Goal: Task Accomplishment & Management: Manage account settings

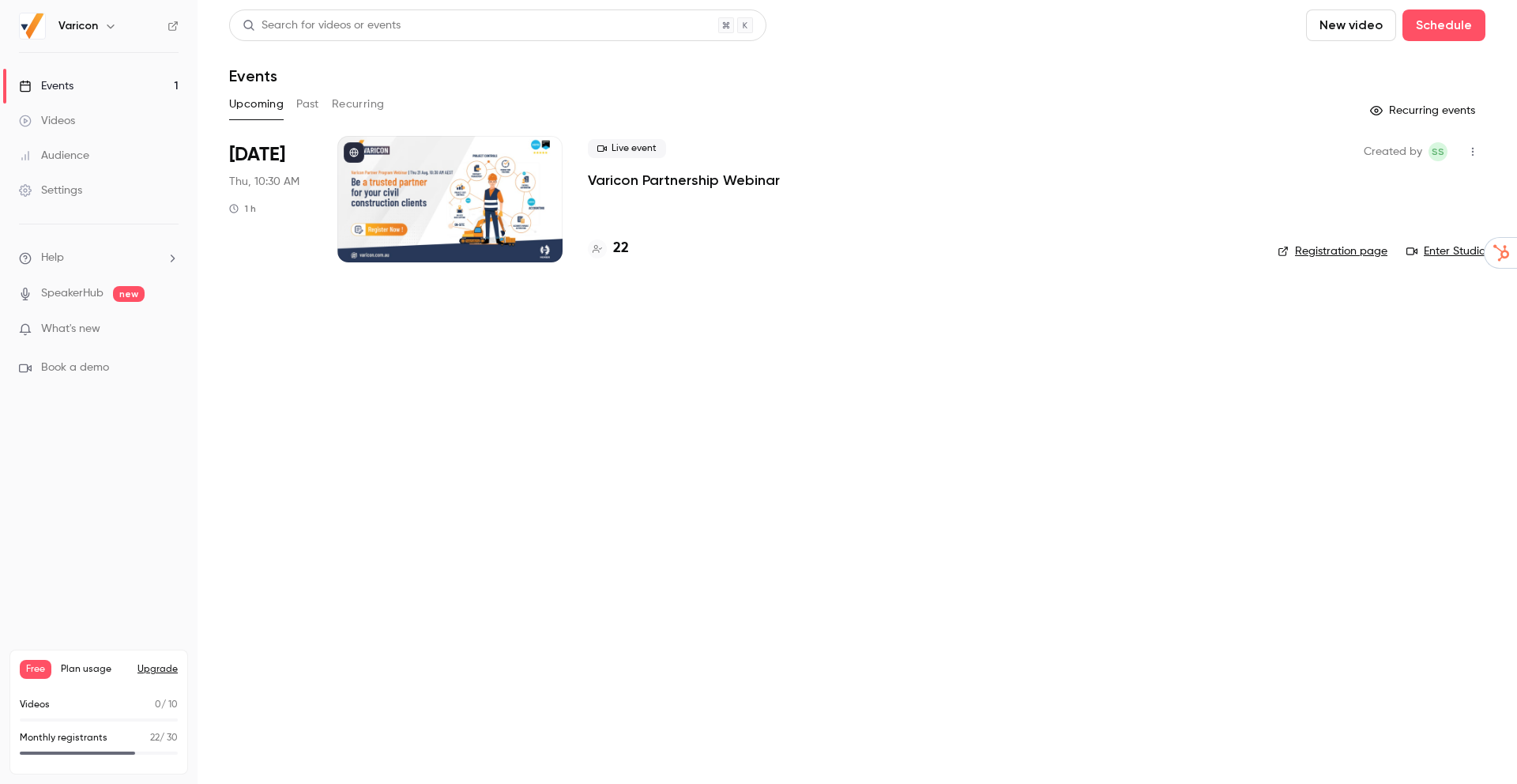
click at [442, 200] on div at bounding box center [450, 198] width 225 height 127
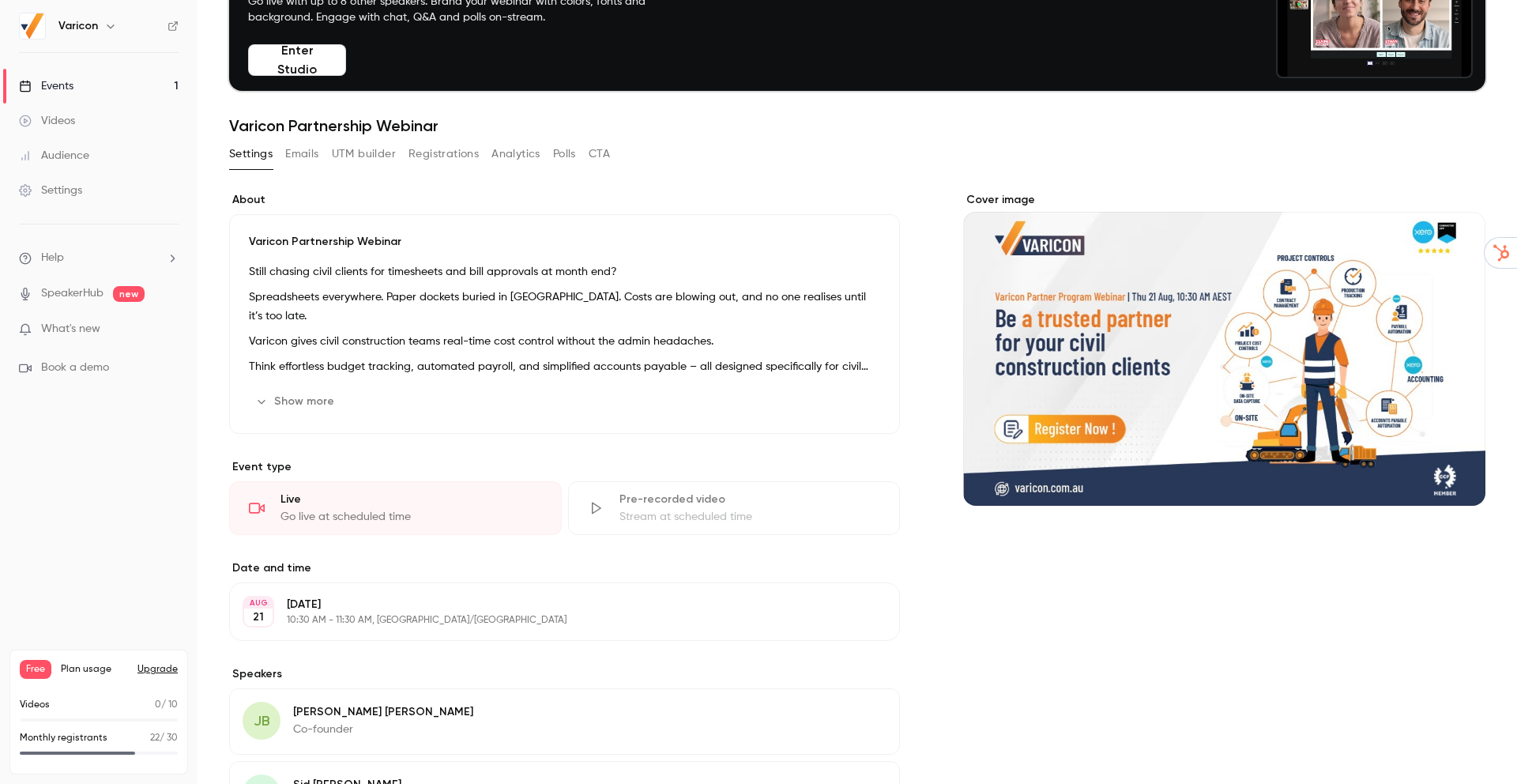
scroll to position [115, 0]
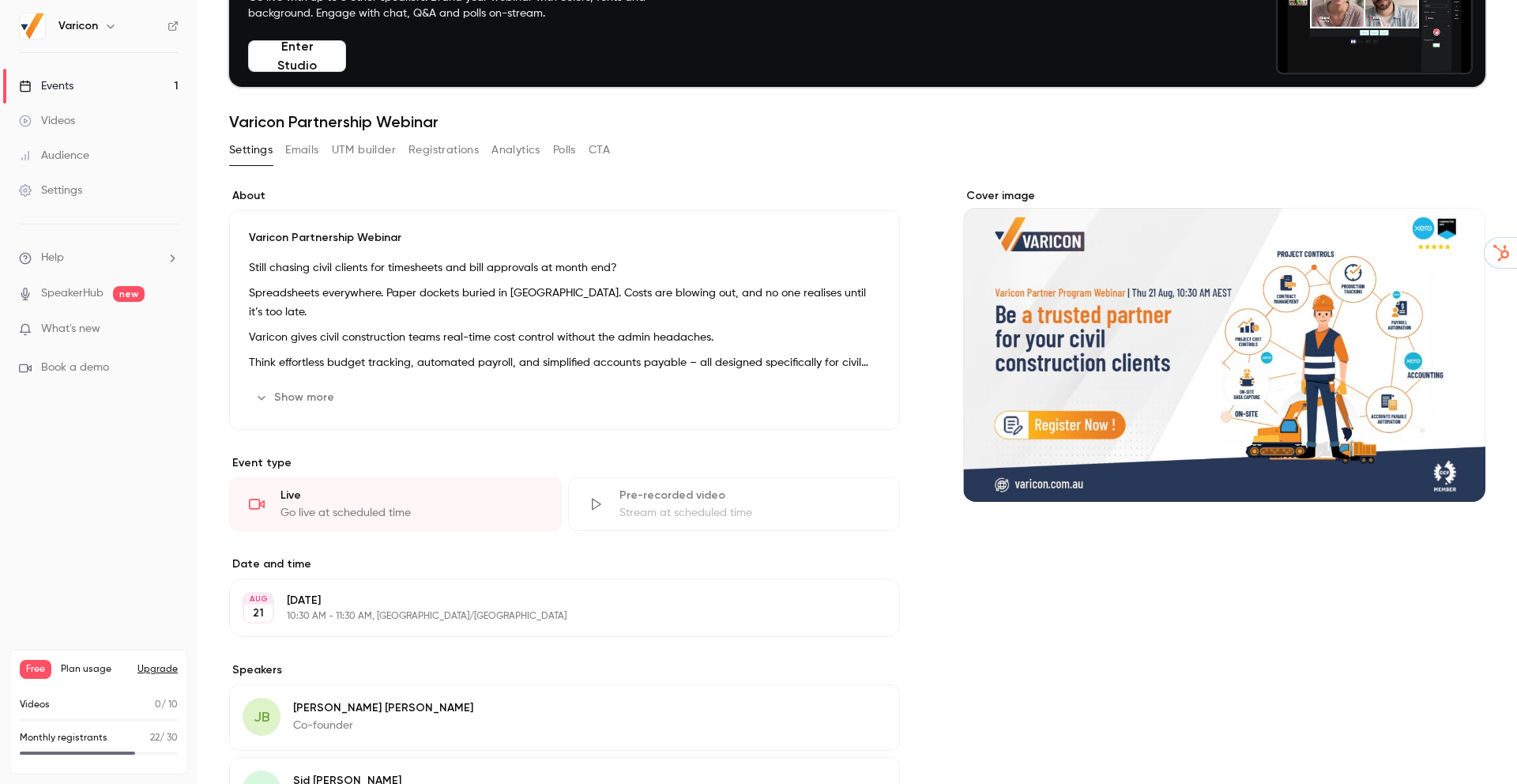
click at [426, 145] on button "Registrations" at bounding box center [444, 150] width 71 height 26
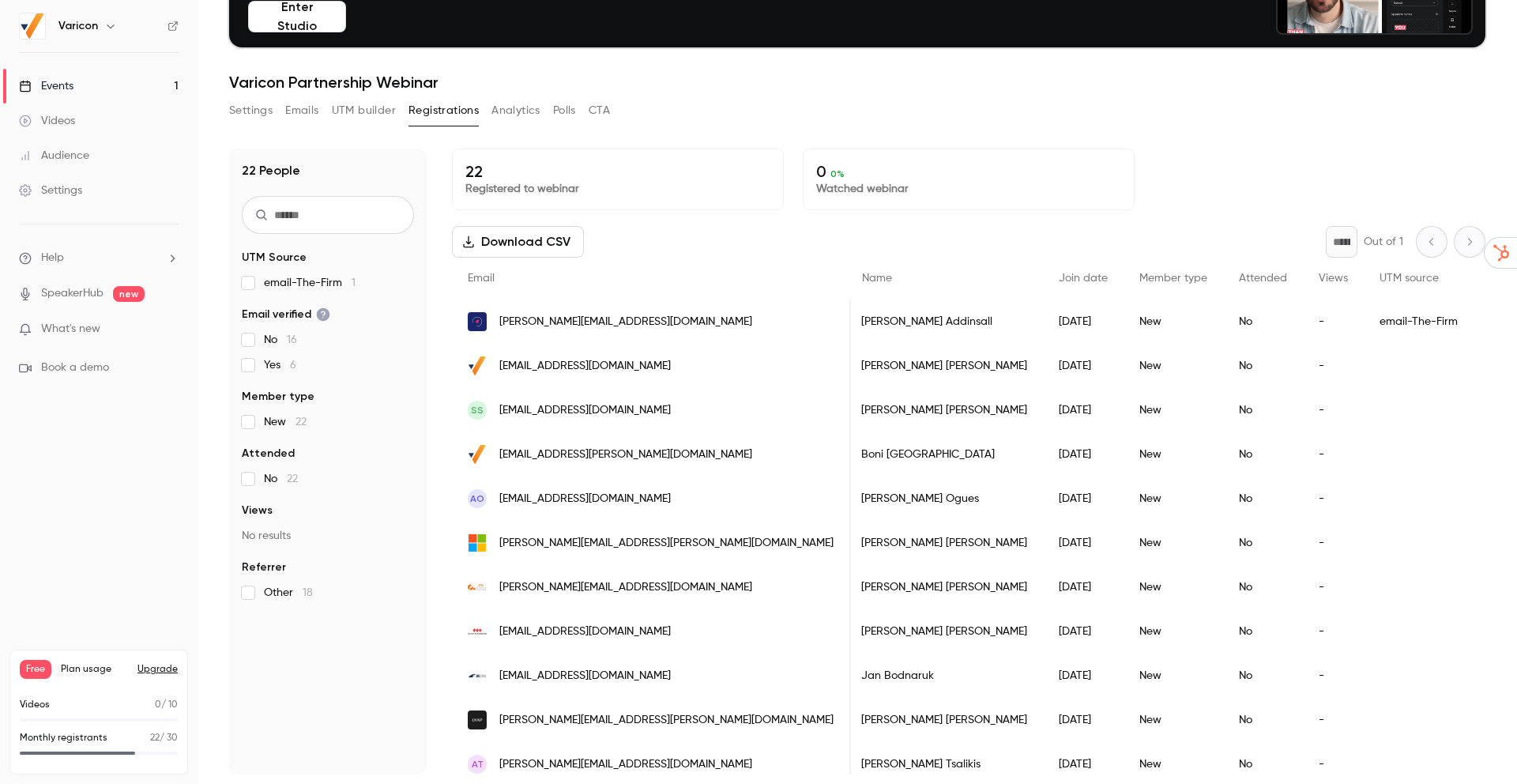
scroll to position [0, 7]
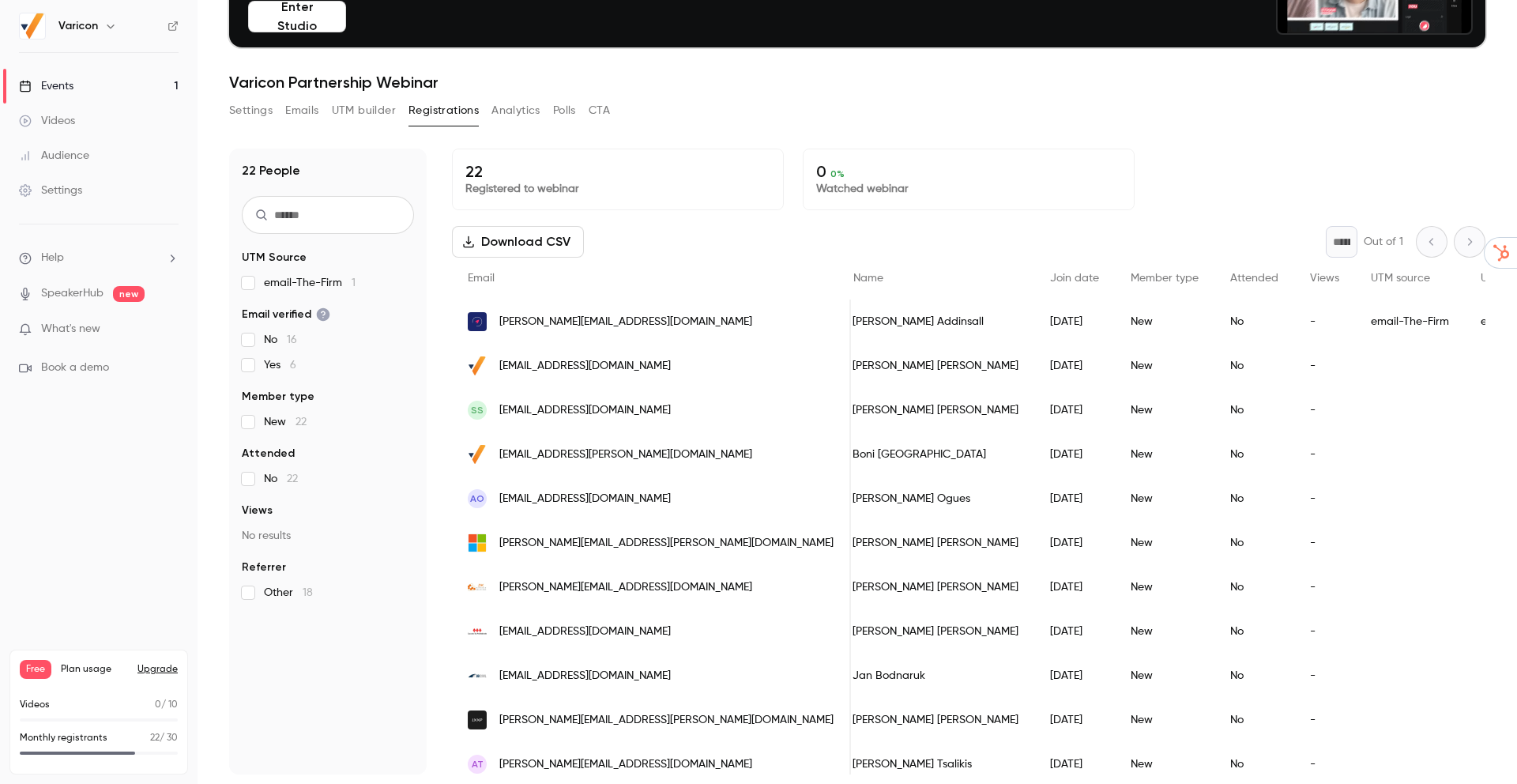
click at [1356, 316] on div "email-The-Firm" at bounding box center [1410, 321] width 110 height 44
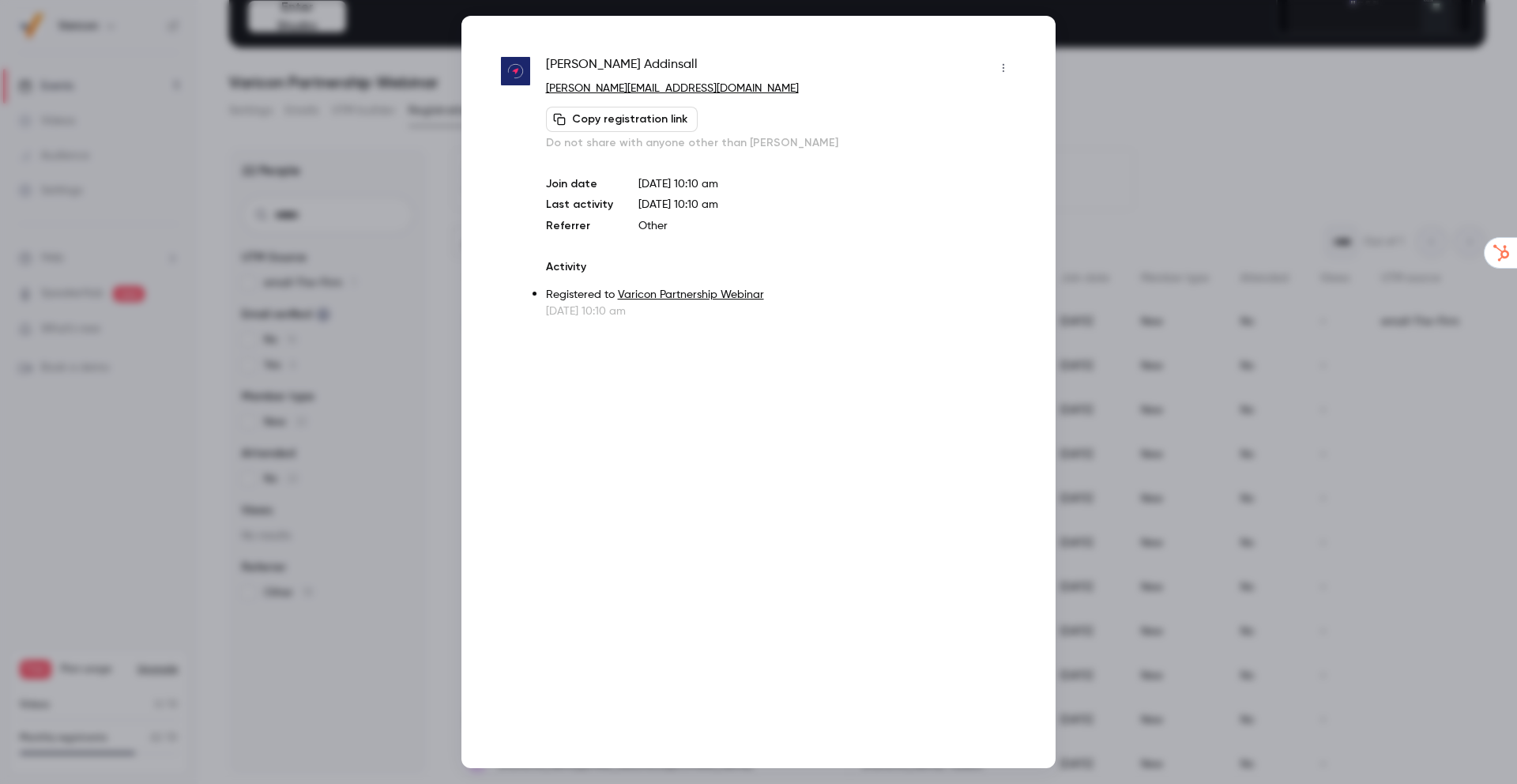
scroll to position [0, 3]
click at [1131, 100] on div at bounding box center [758, 392] width 1517 height 784
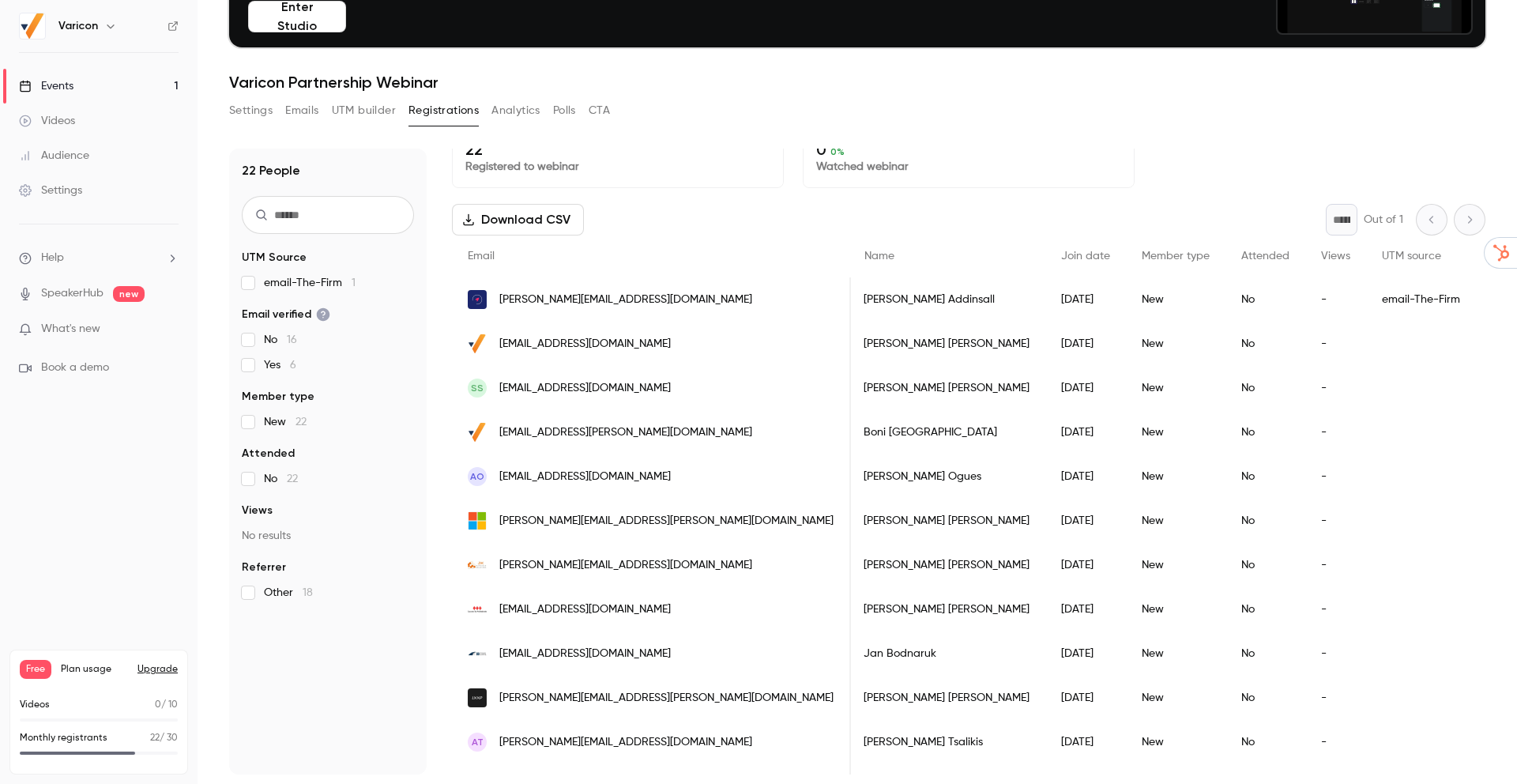
scroll to position [0, 0]
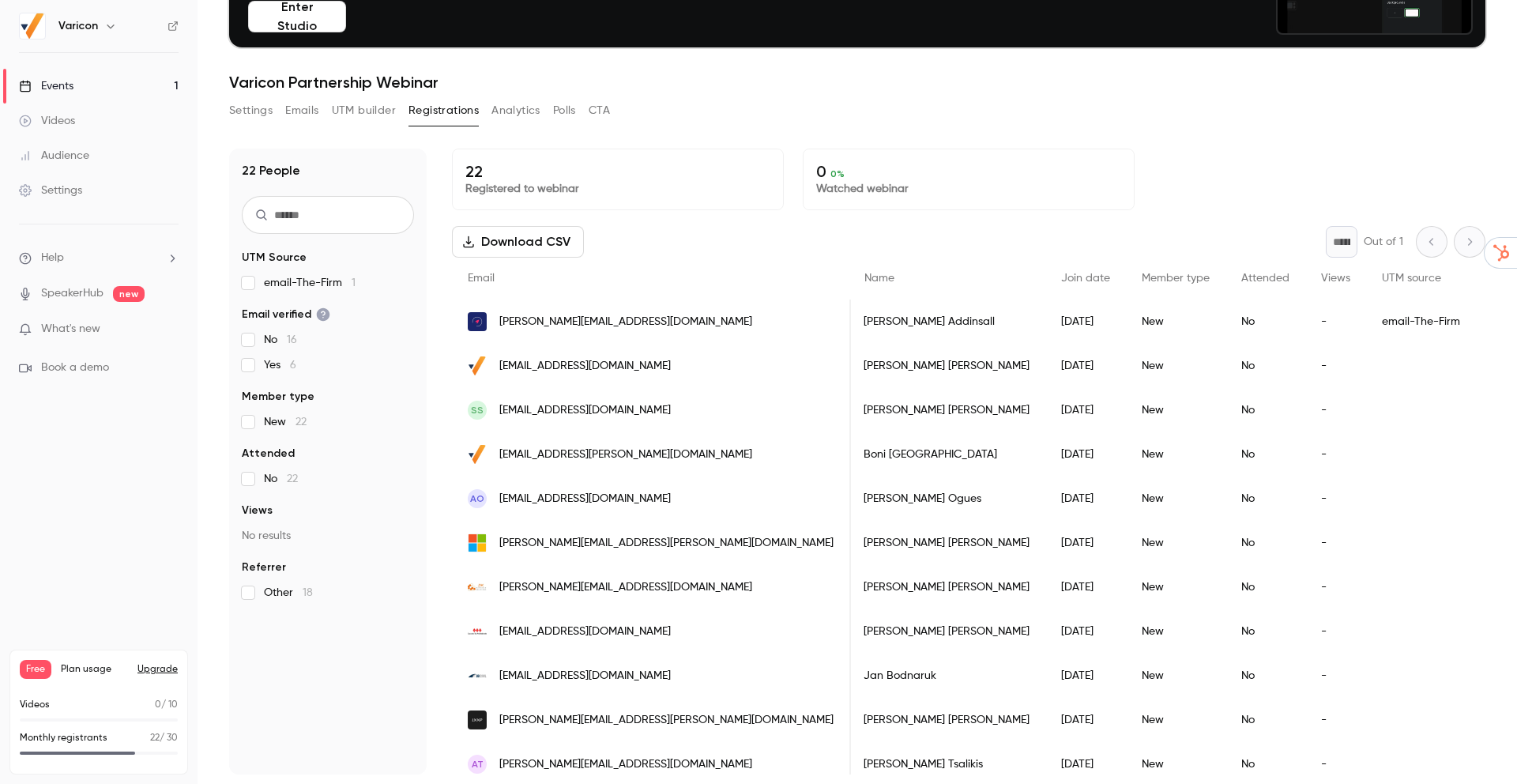
click at [88, 288] on link "SpeakerHub" at bounding box center [72, 293] width 62 height 16
click at [120, 85] on link "Events 1" at bounding box center [98, 86] width 197 height 34
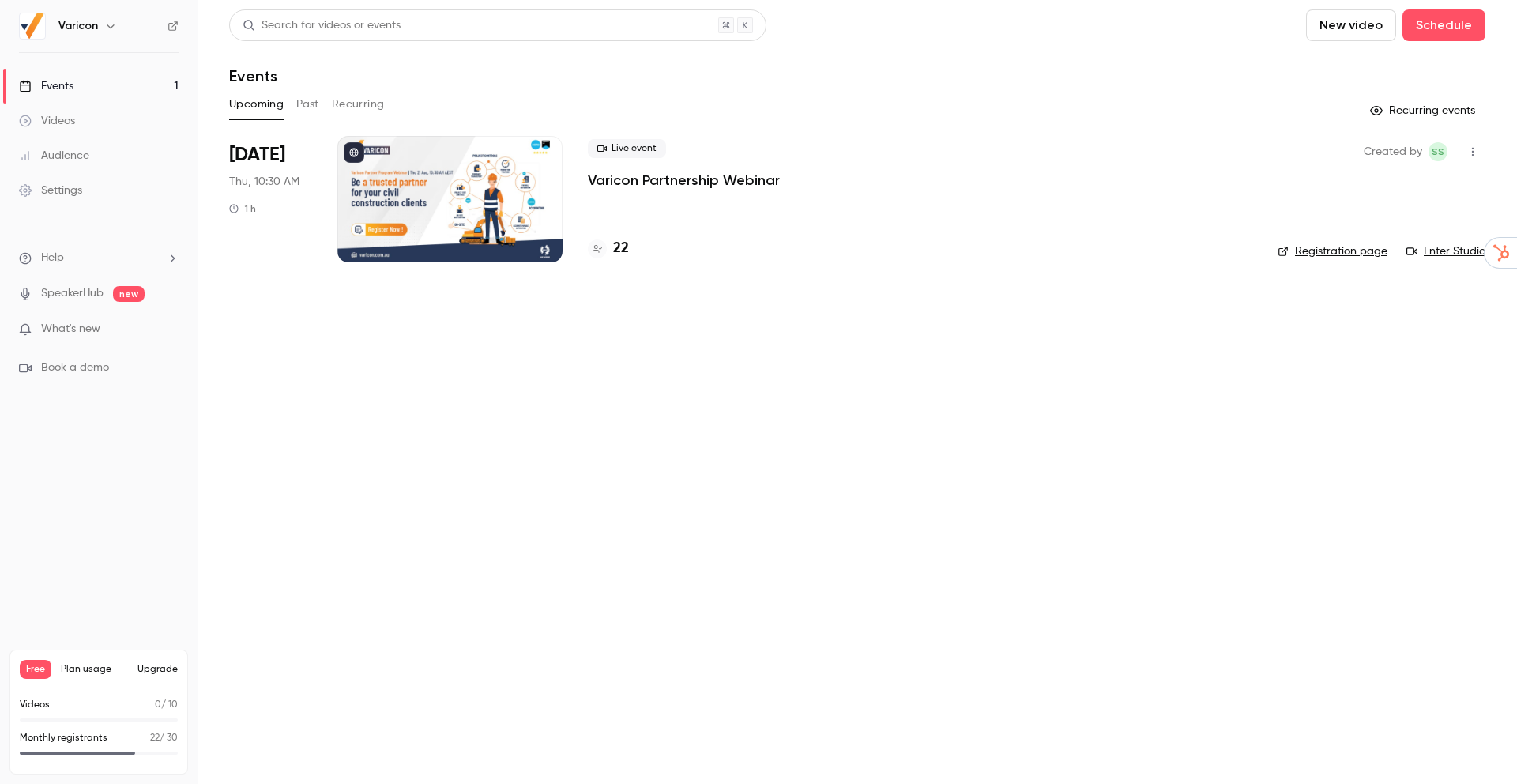
click at [454, 179] on div at bounding box center [450, 198] width 225 height 127
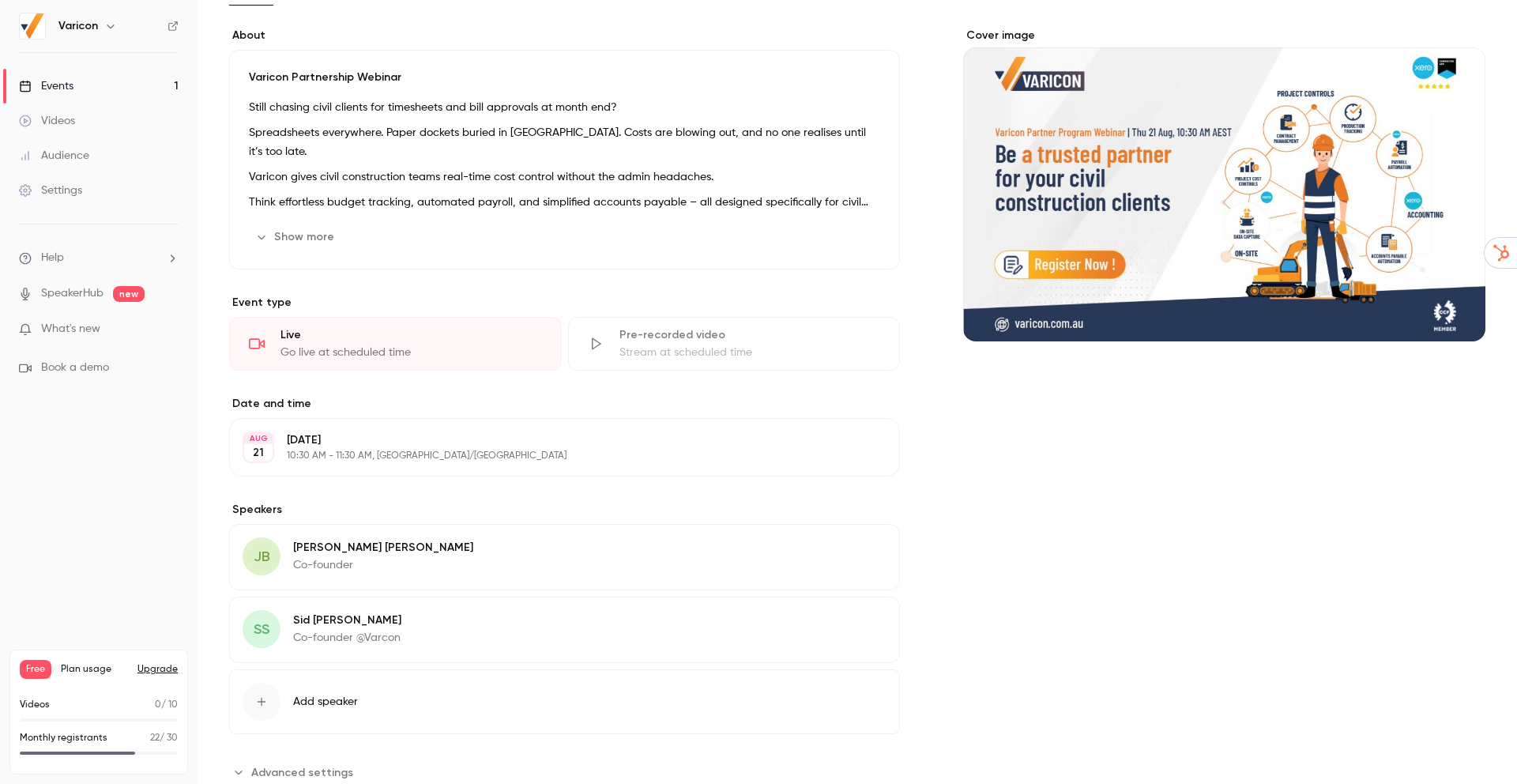
scroll to position [287, 0]
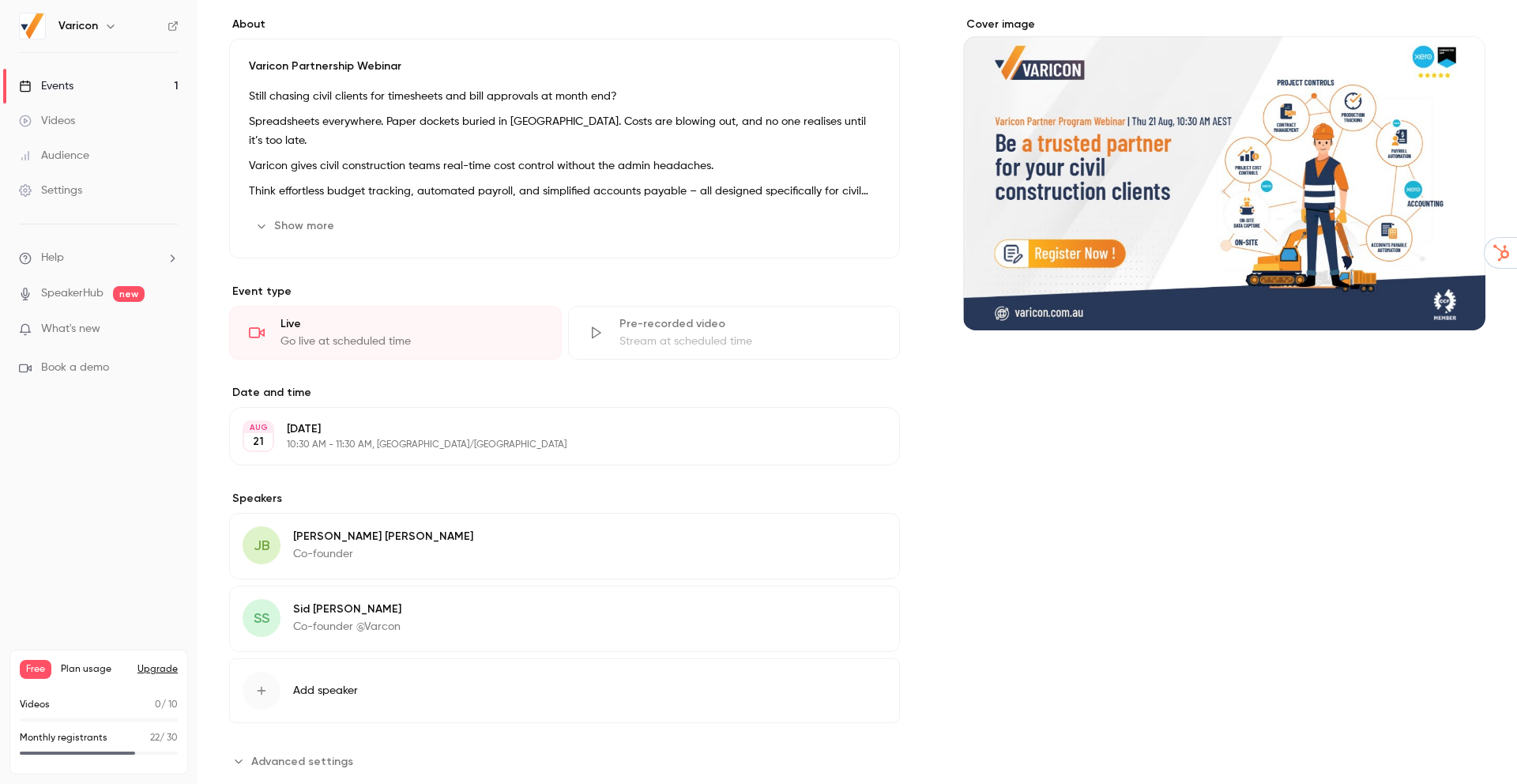
click at [434, 342] on div "Go live at scheduled time" at bounding box center [411, 341] width 261 height 16
click at [382, 334] on div "Go live at scheduled time" at bounding box center [411, 341] width 261 height 16
click at [253, 338] on icon at bounding box center [257, 332] width 16 height 10
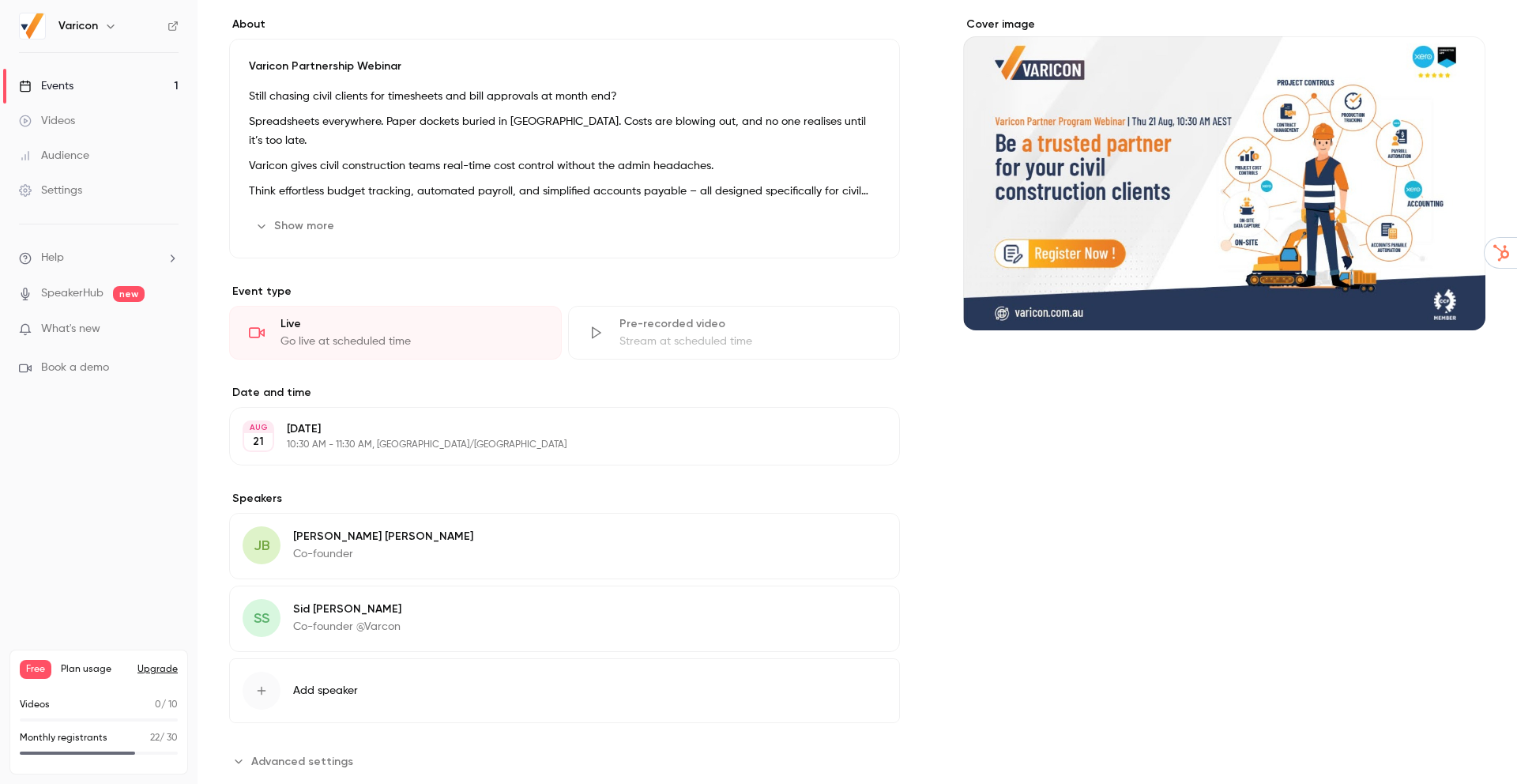
click at [253, 338] on icon at bounding box center [257, 332] width 16 height 10
click at [269, 327] on div "Live Go live at scheduled time" at bounding box center [395, 333] width 333 height 53
click at [610, 337] on div "Pre-recorded video Stream at scheduled time" at bounding box center [735, 333] width 333 height 53
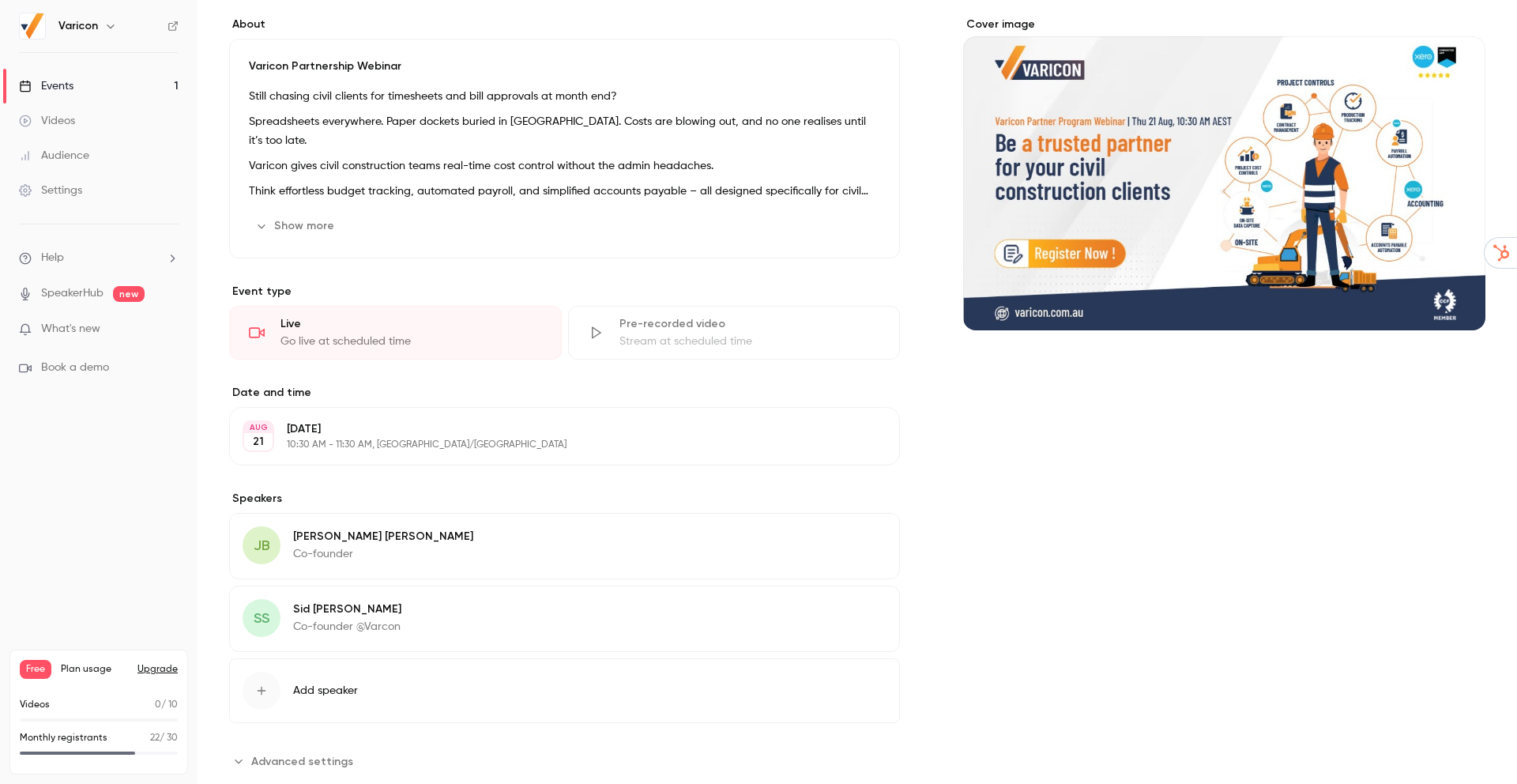
click at [610, 337] on div "Pre-recorded video Stream at scheduled time" at bounding box center [735, 333] width 333 height 53
click at [474, 336] on div "Go live at scheduled time" at bounding box center [411, 341] width 261 height 16
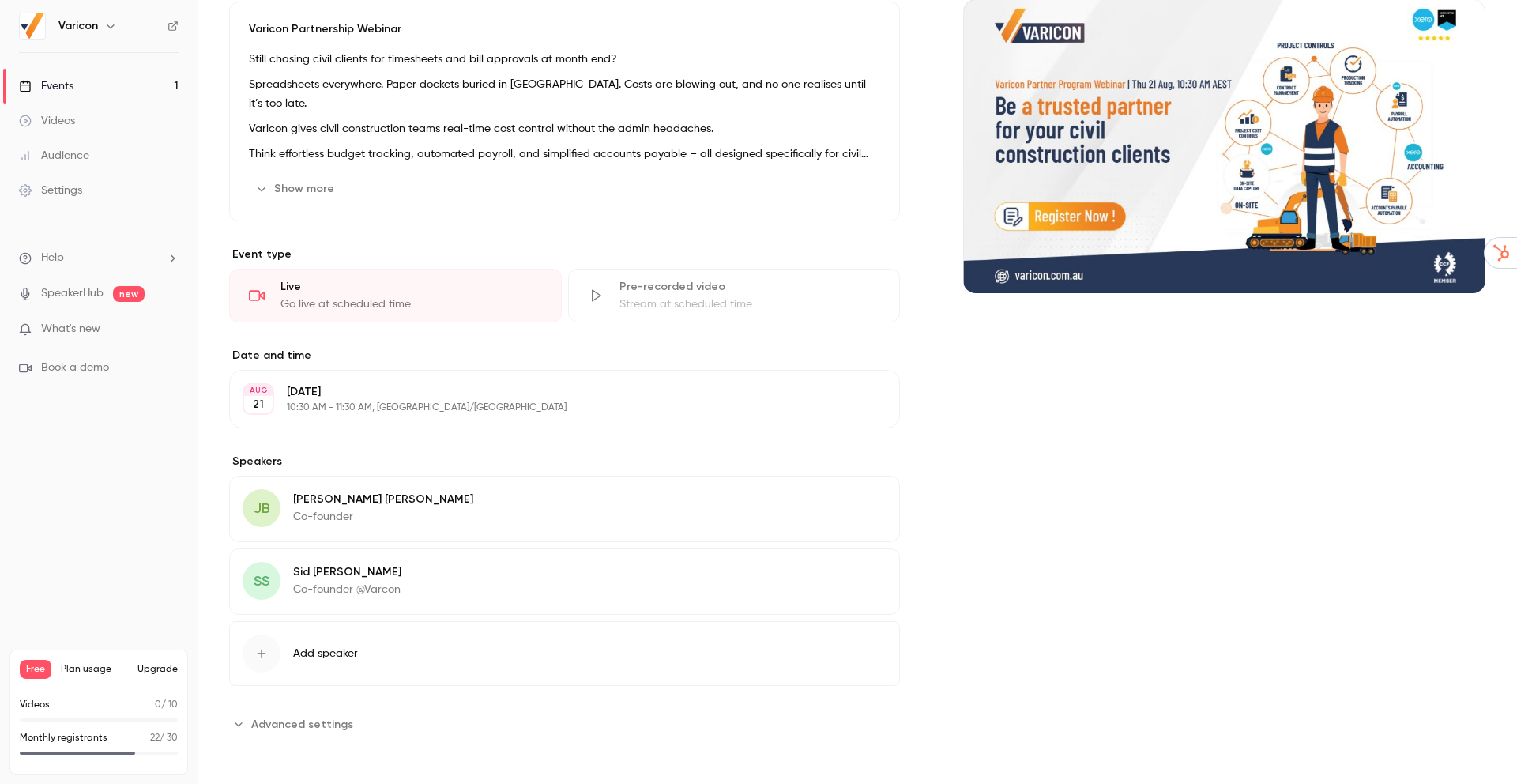
click at [320, 727] on span "Advanced settings" at bounding box center [301, 723] width 102 height 16
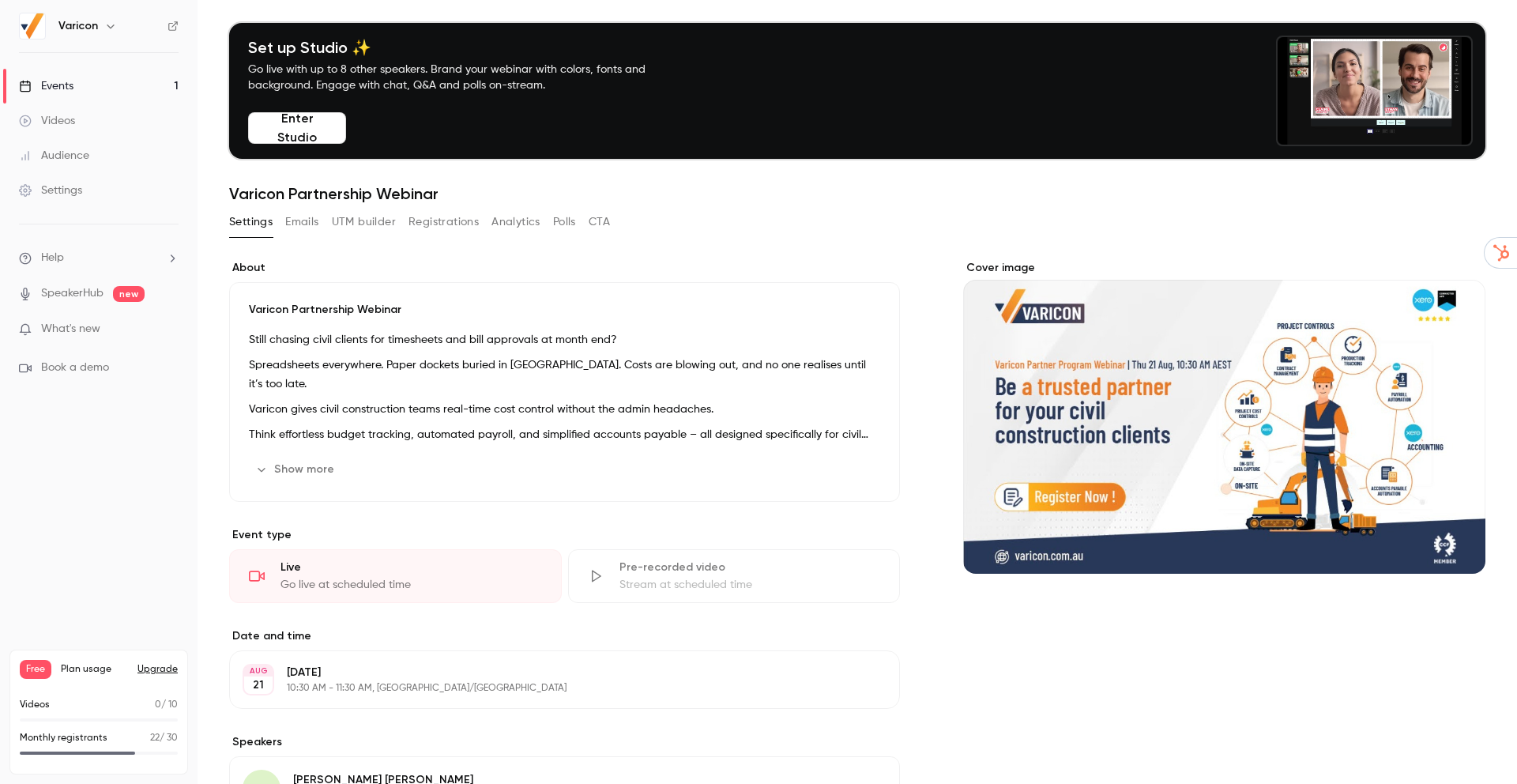
scroll to position [0, 0]
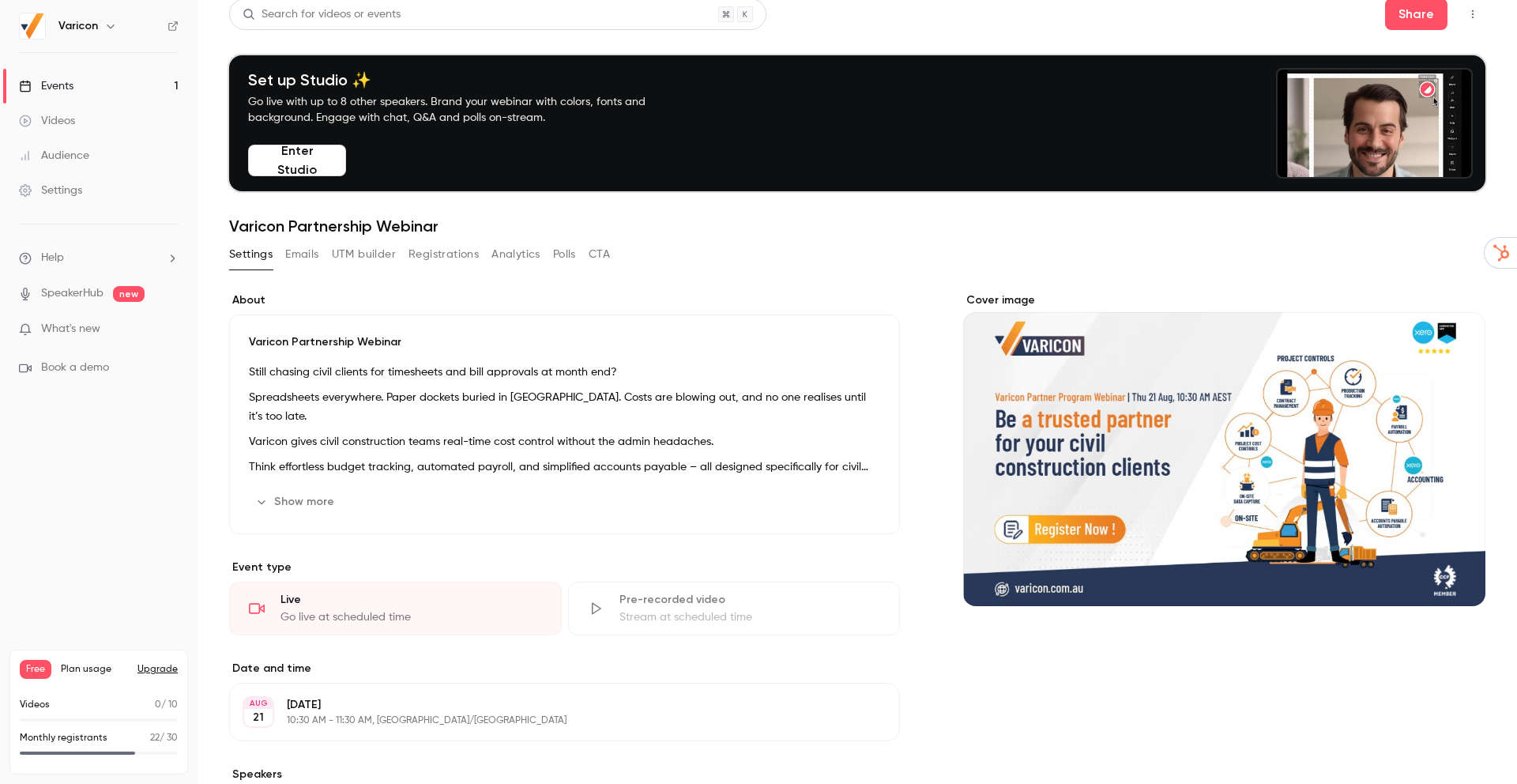
click at [376, 635] on div "About Varicon Partnership Webinar Still chasing civil clients for timesheets an…" at bounding box center [564, 758] width 671 height 934
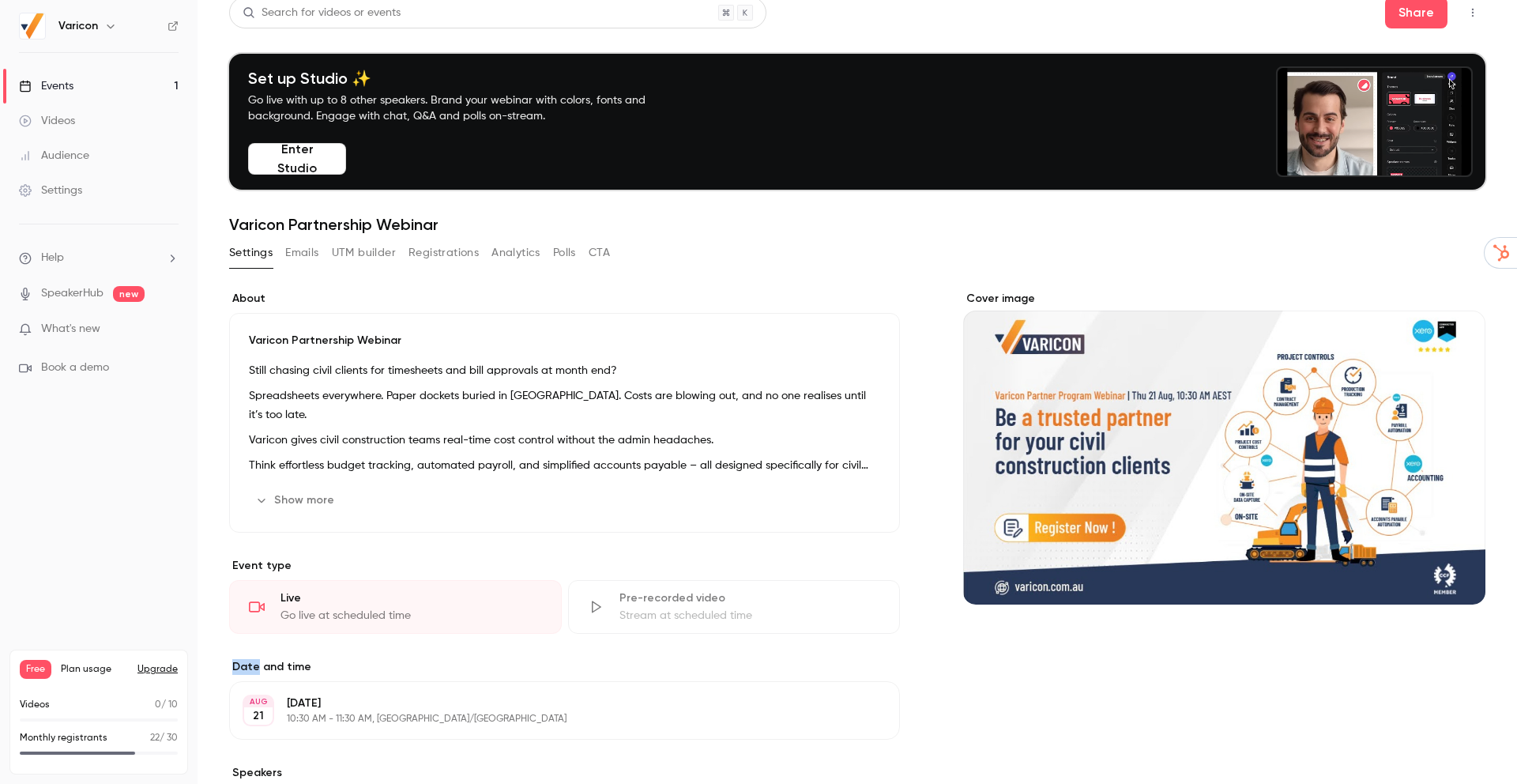
click at [376, 635] on div "About Varicon Partnership Webinar Still chasing civil clients for timesheets an…" at bounding box center [564, 757] width 671 height 934
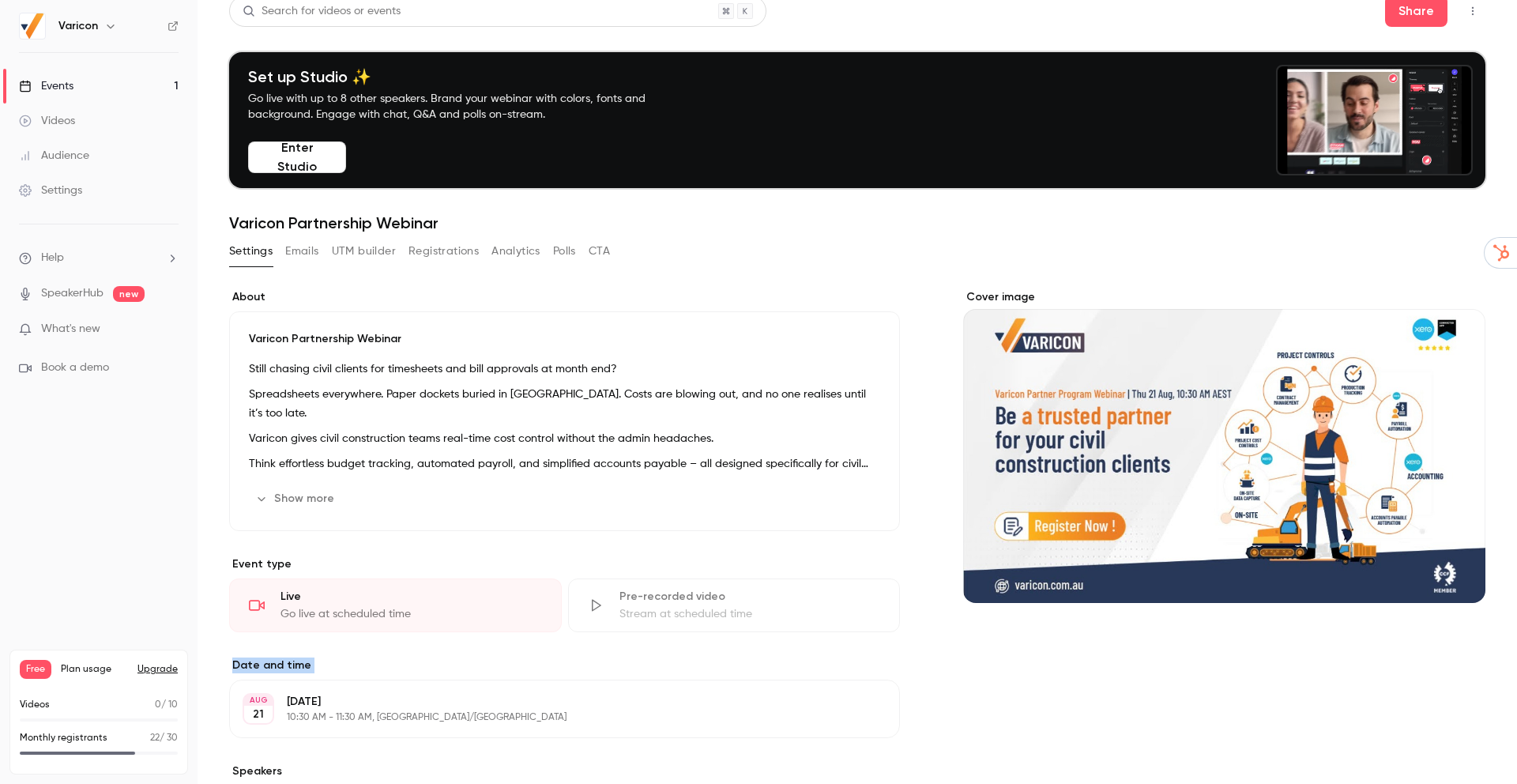
click at [376, 635] on div "About Varicon Partnership Webinar Still chasing civil clients for timesheets an…" at bounding box center [564, 755] width 671 height 934
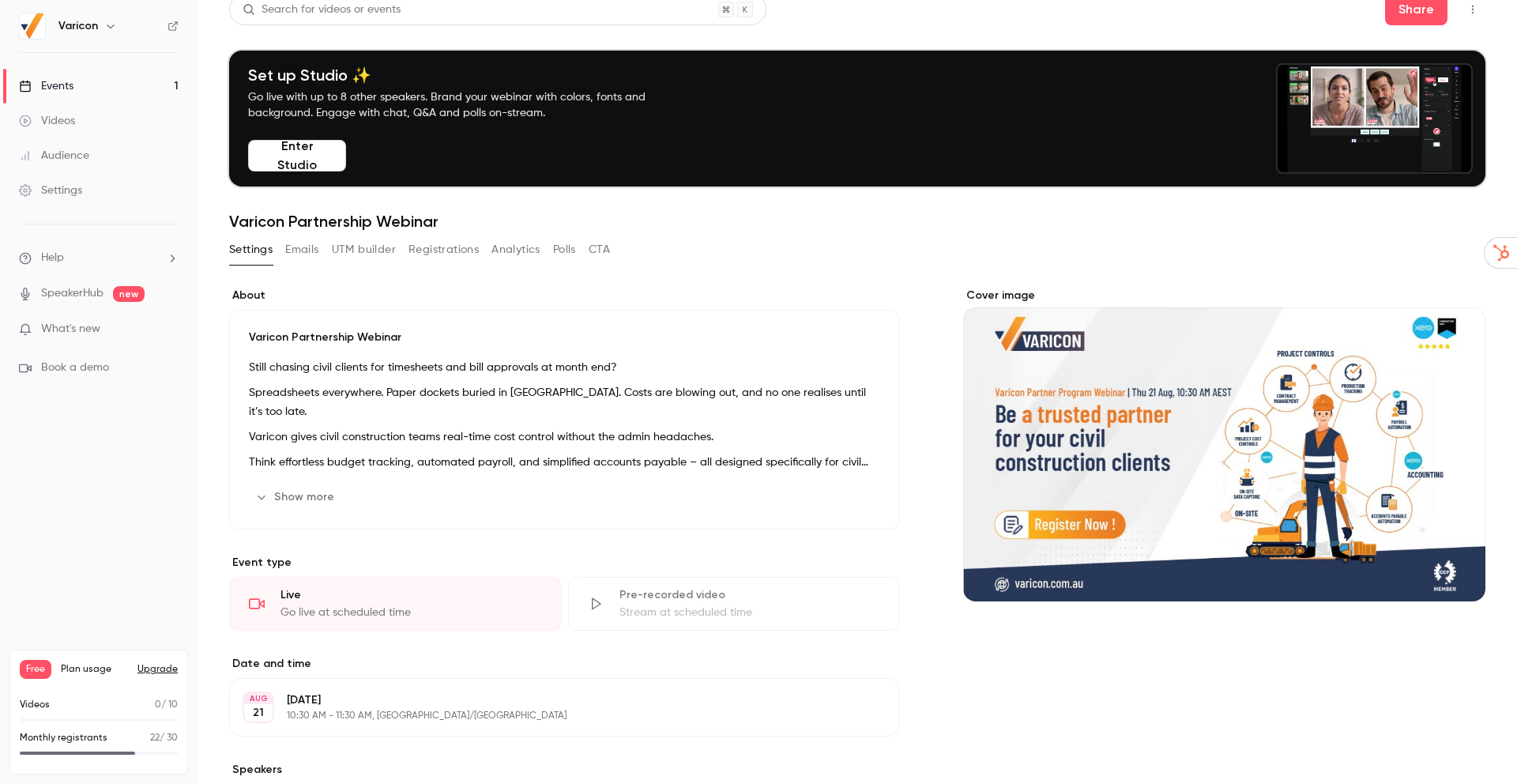
click at [376, 635] on div "About Varicon Partnership Webinar Still chasing civil clients for timesheets an…" at bounding box center [564, 754] width 671 height 934
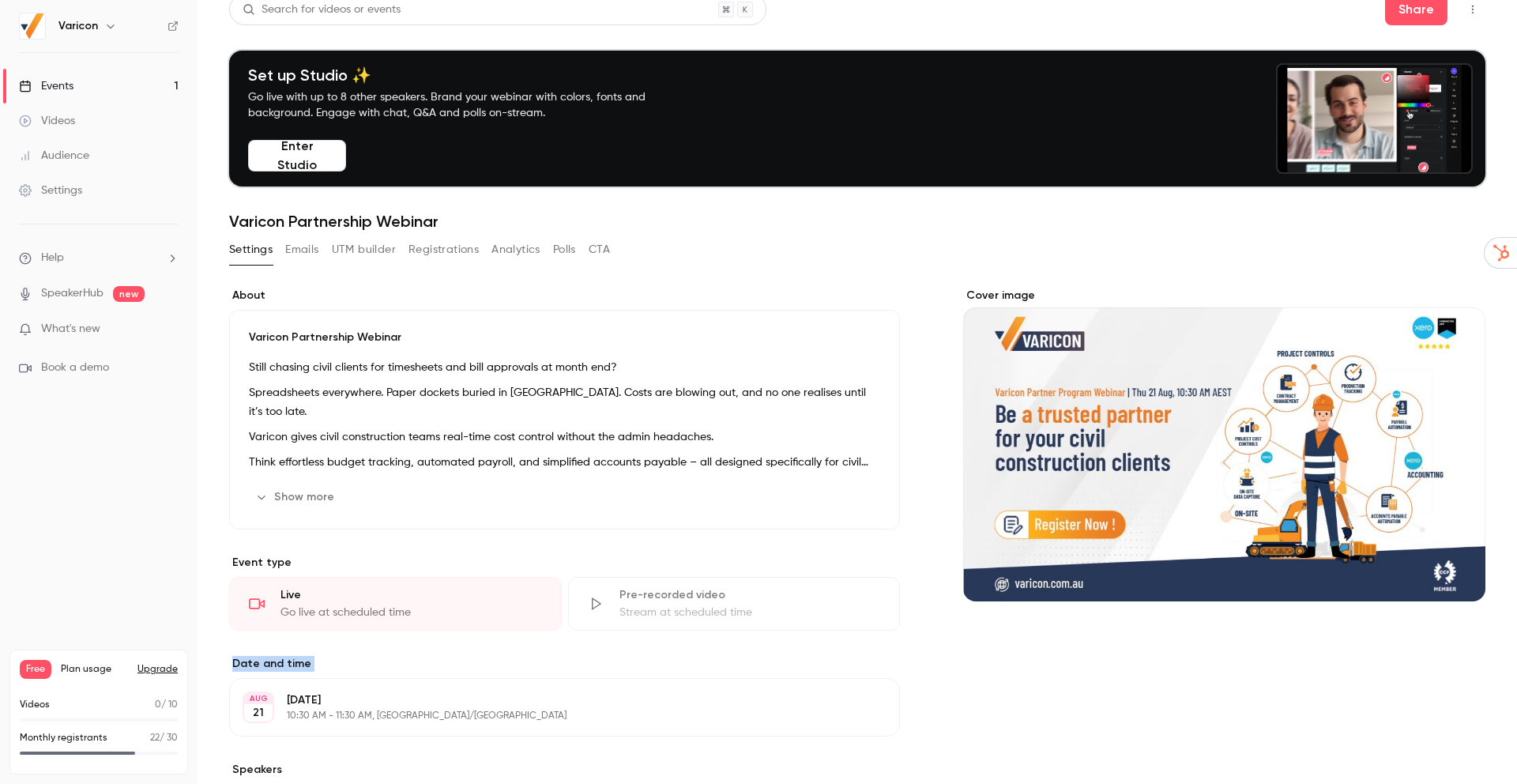
click at [376, 635] on div "About Varicon Partnership Webinar Still chasing civil clients for timesheets an…" at bounding box center [564, 754] width 671 height 934
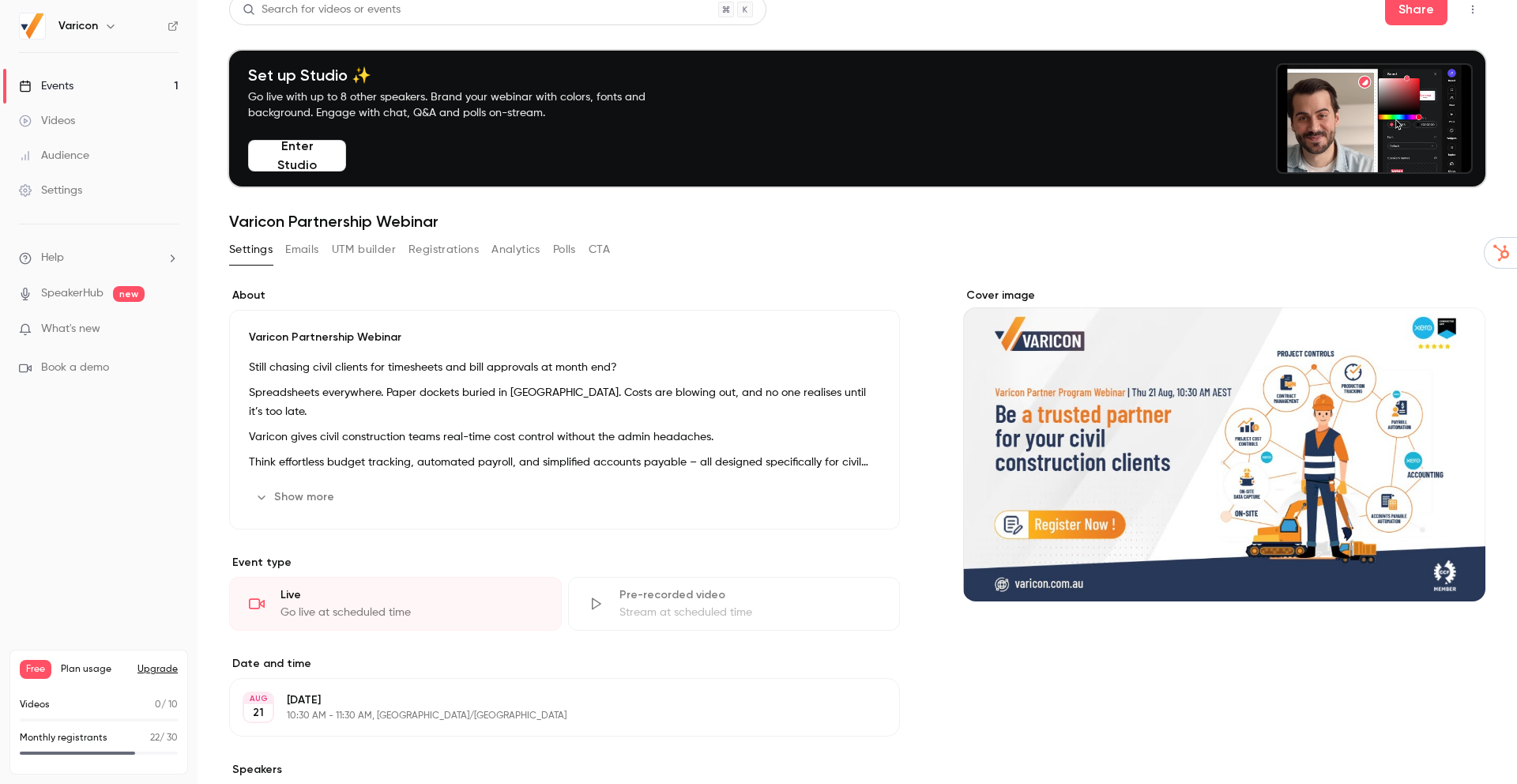
click at [283, 170] on div "Set up Studio ✨ Go live with up to 8 other speakers. Brand your webinar with co…" at bounding box center [857, 118] width 1257 height 135
click at [286, 161] on button "Enter Studio" at bounding box center [297, 155] width 98 height 31
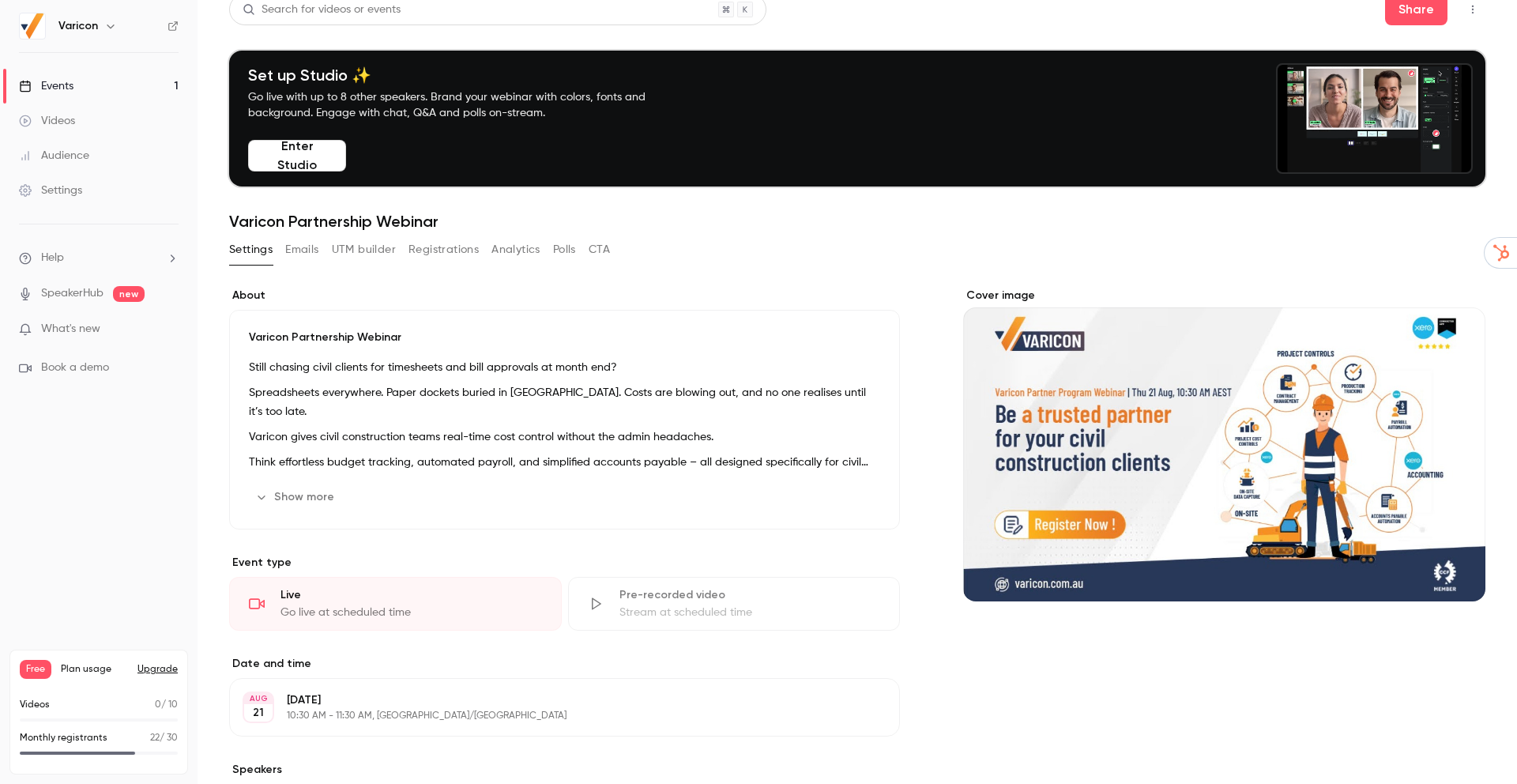
click at [291, 155] on button "Enter Studio" at bounding box center [297, 155] width 98 height 31
